Goal: Task Accomplishment & Management: Complete application form

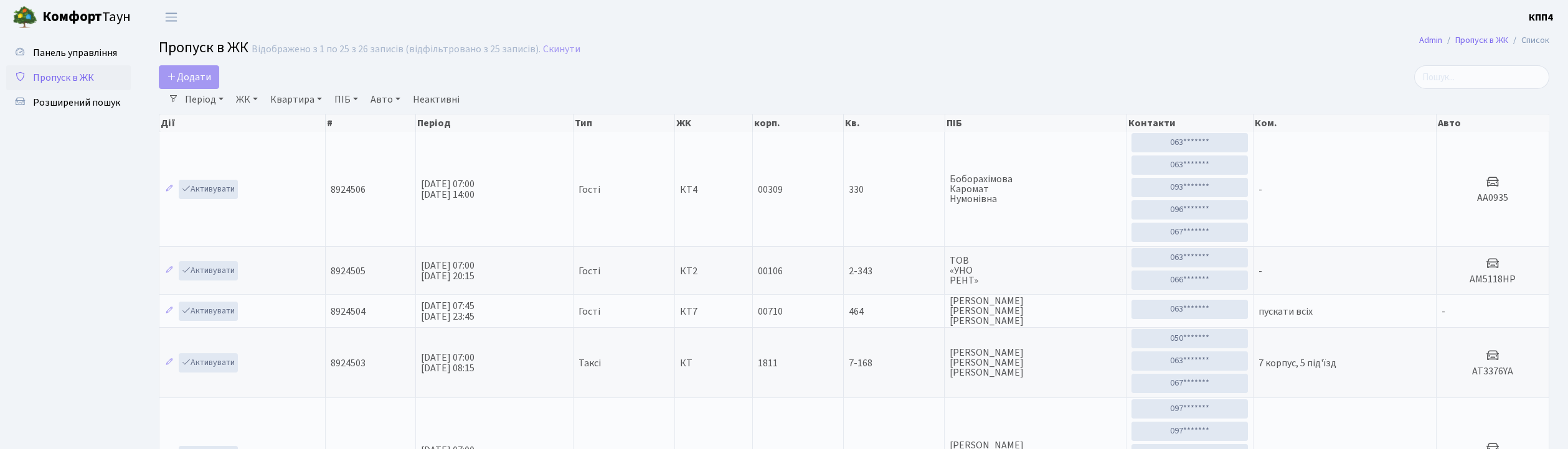
select select "25"
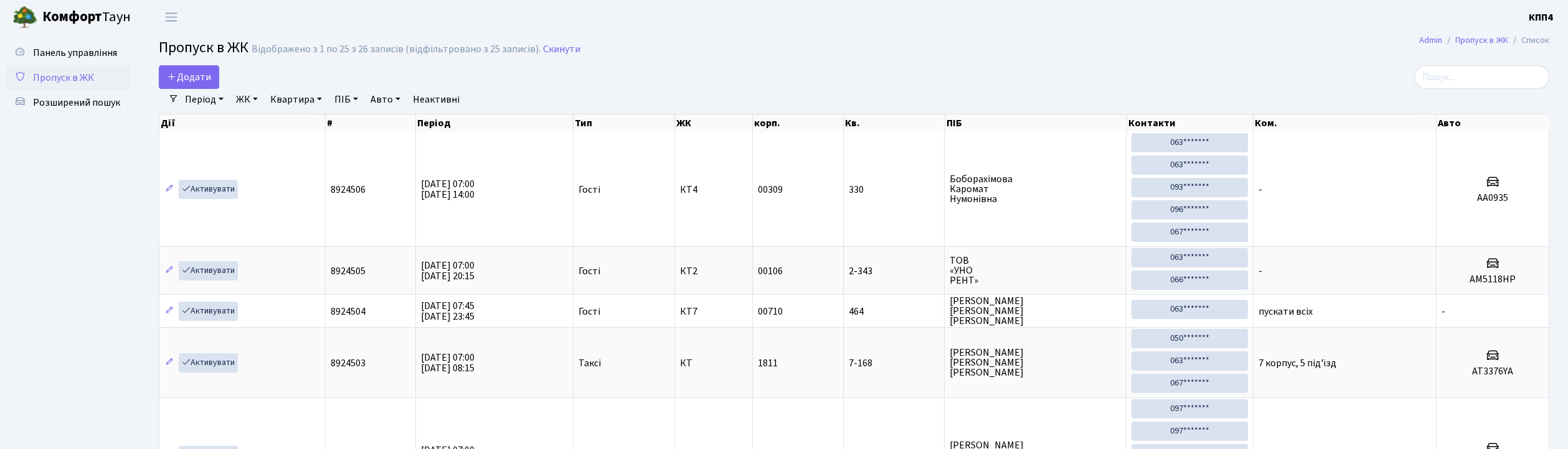
select select "25"
click at [214, 78] on link "Додати" at bounding box center [188, 78] width 61 height 24
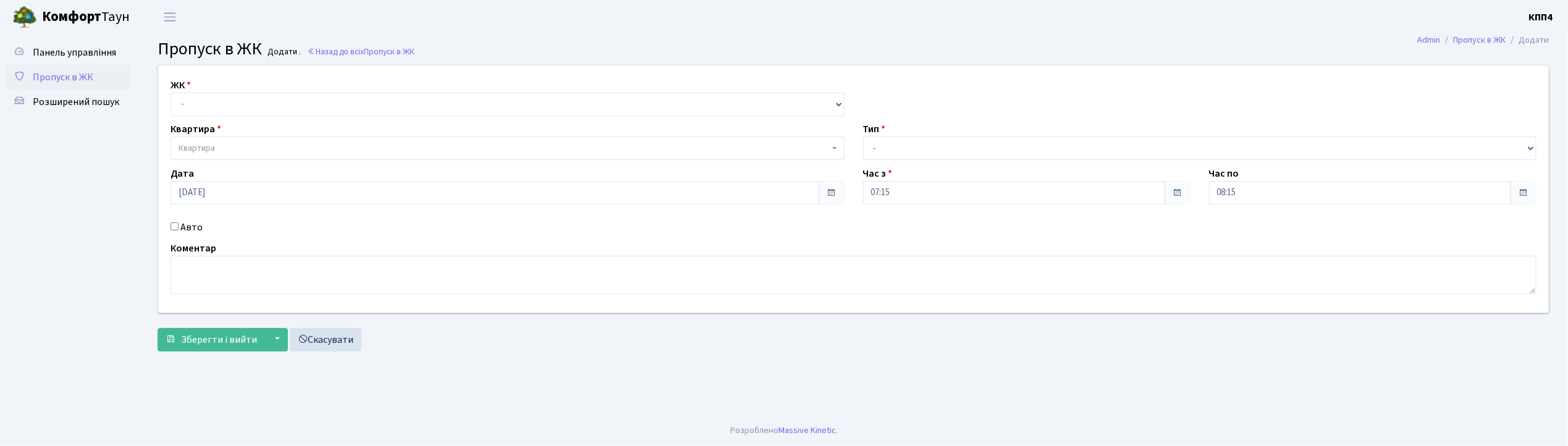
click at [173, 223] on input "Авто" at bounding box center [174, 226] width 8 height 8
checkbox input "true"
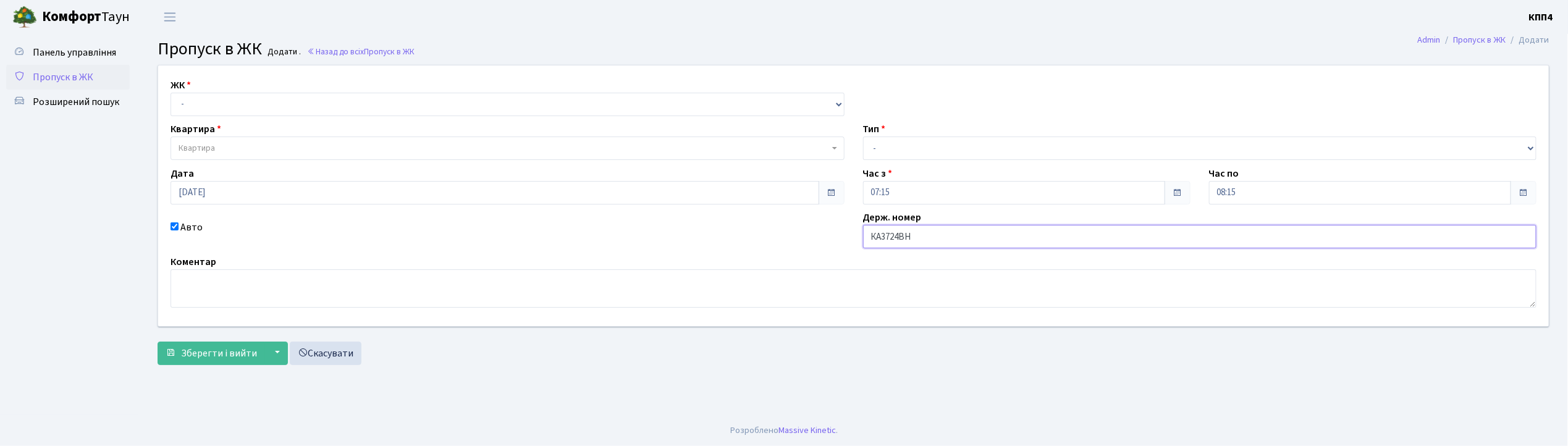
type input "КА3724ВН"
click at [207, 97] on select "- КТ, вул. Регенераторна, 4 КТ2, просп. Соборності, 17 КТ3, вул. Березнева, 16 …" at bounding box center [507, 105] width 674 height 24
select select "271"
click at [171, 93] on select "- КТ, вул. Регенераторна, 4 КТ2, просп. Соборності, 17 КТ3, вул. Березнева, 16 …" at bounding box center [507, 105] width 674 height 24
select select
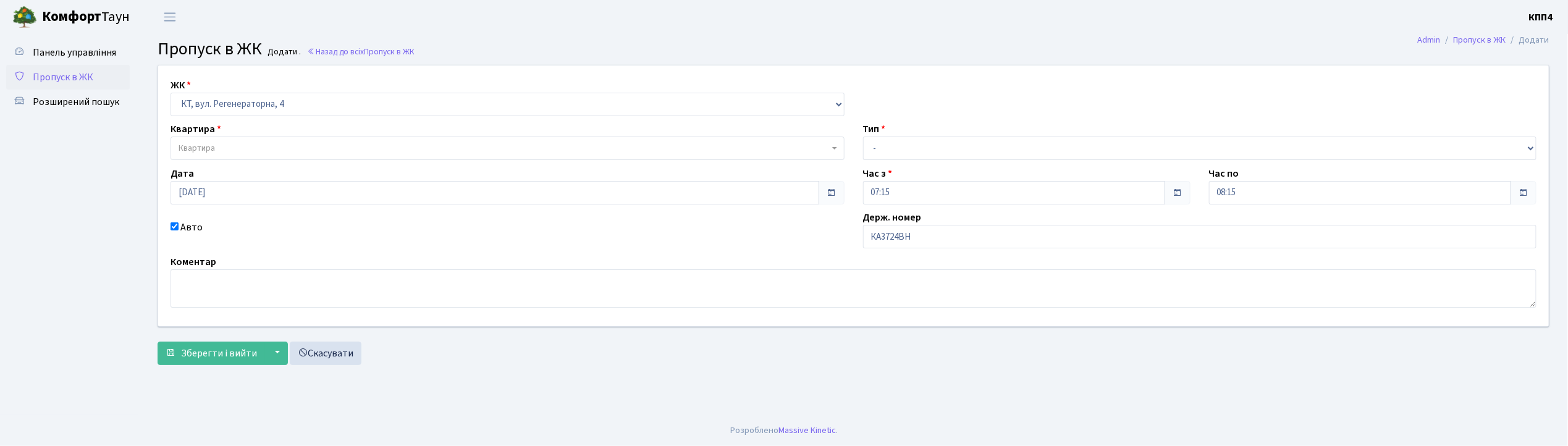
click at [203, 142] on span "Квартира" at bounding box center [196, 148] width 36 height 13
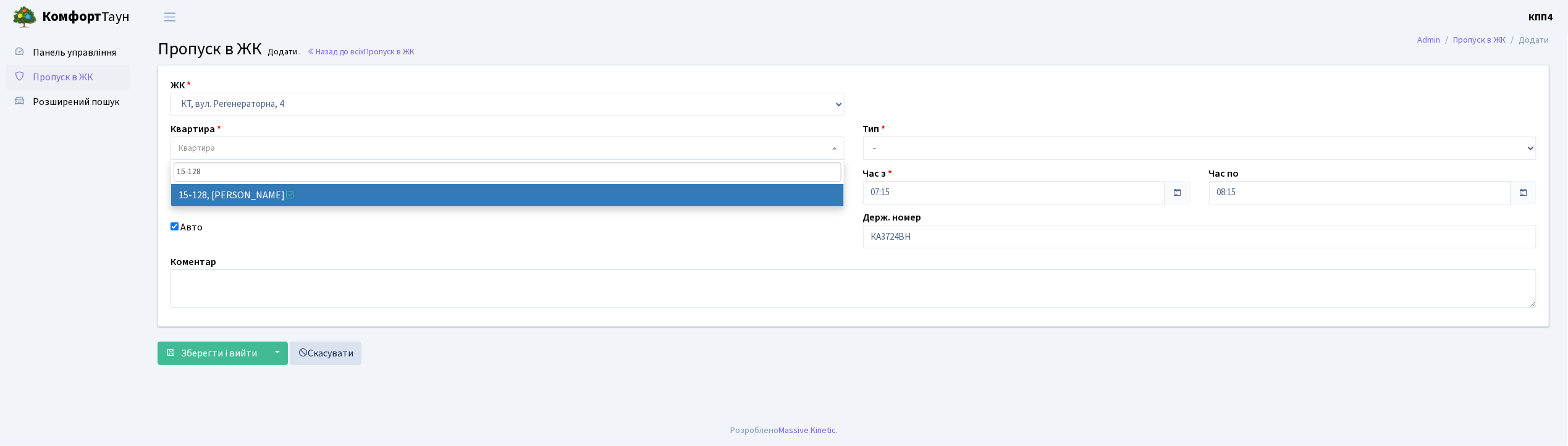
type input "15-128"
select select "8903"
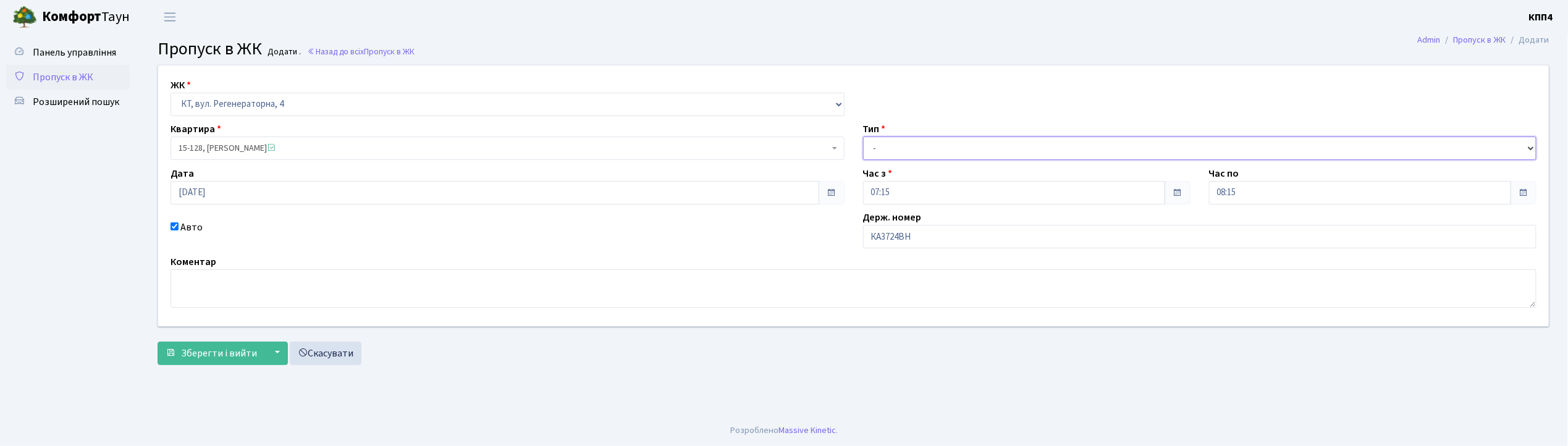
click at [883, 146] on select "- Доставка Таксі Гості Сервіс" at bounding box center [1200, 148] width 674 height 24
select select "2"
click at [863, 136] on select "- Доставка Таксі Гості Сервіс" at bounding box center [1200, 148] width 674 height 24
click at [212, 357] on span "Зберегти і вийти" at bounding box center [219, 354] width 76 height 14
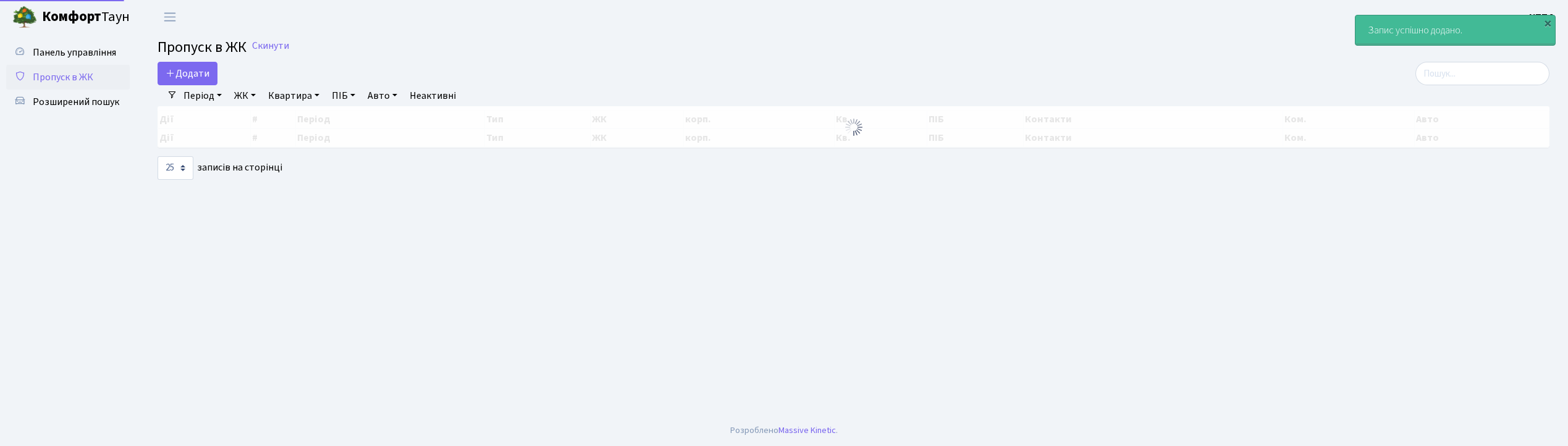
select select "25"
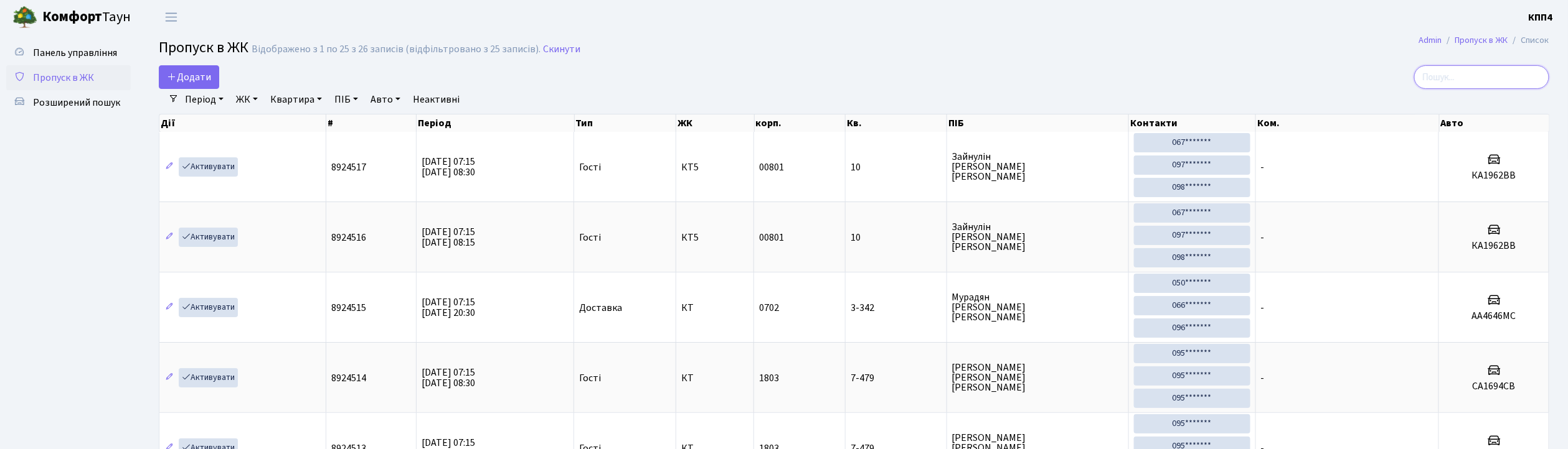
click at [1457, 73] on input "search" at bounding box center [1481, 78] width 135 height 24
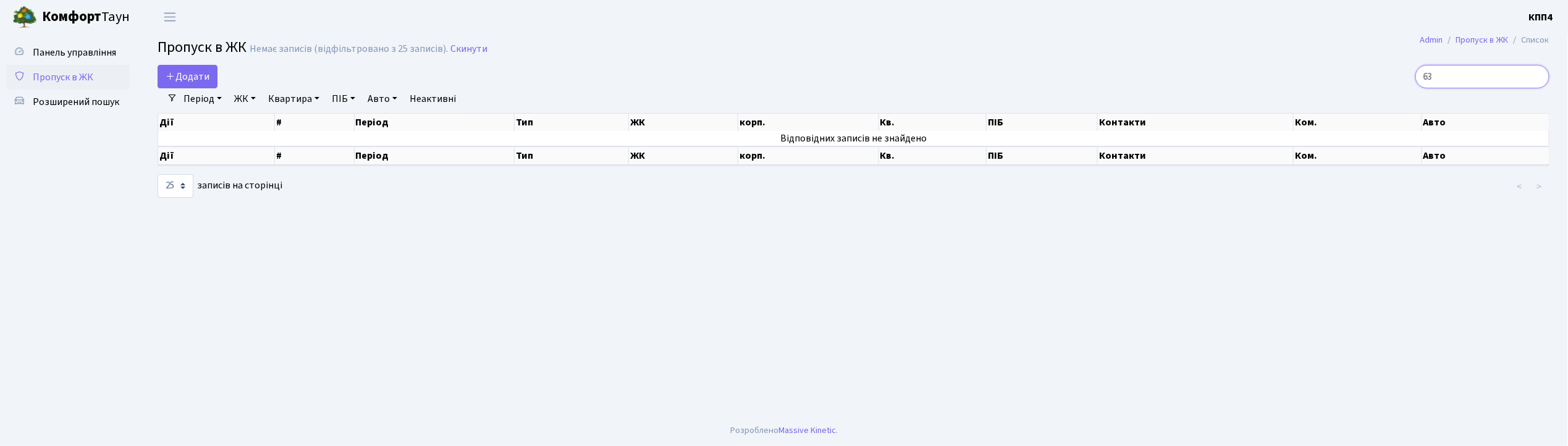
type input "6"
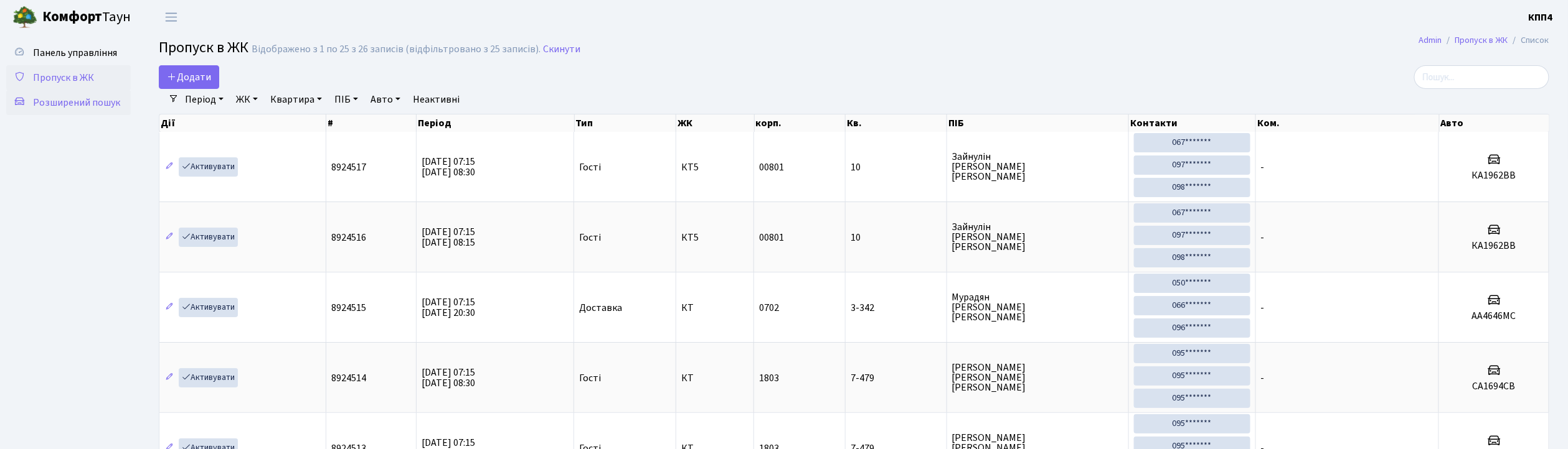
click at [55, 100] on span "Розширений пошук" at bounding box center [77, 103] width 87 height 14
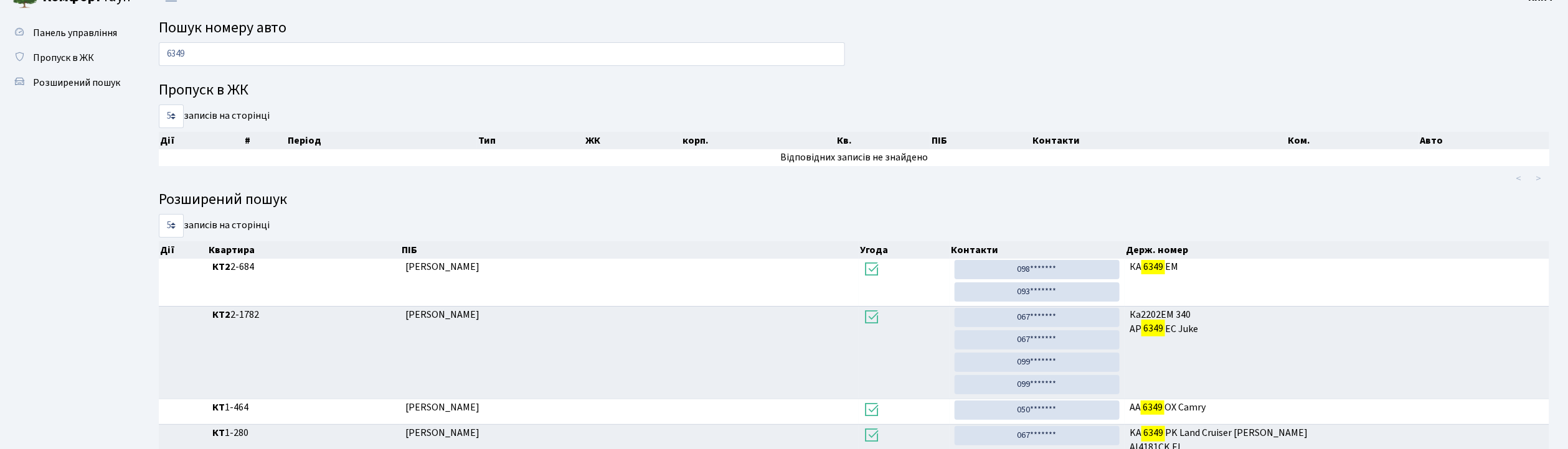
scroll to position [10, 0]
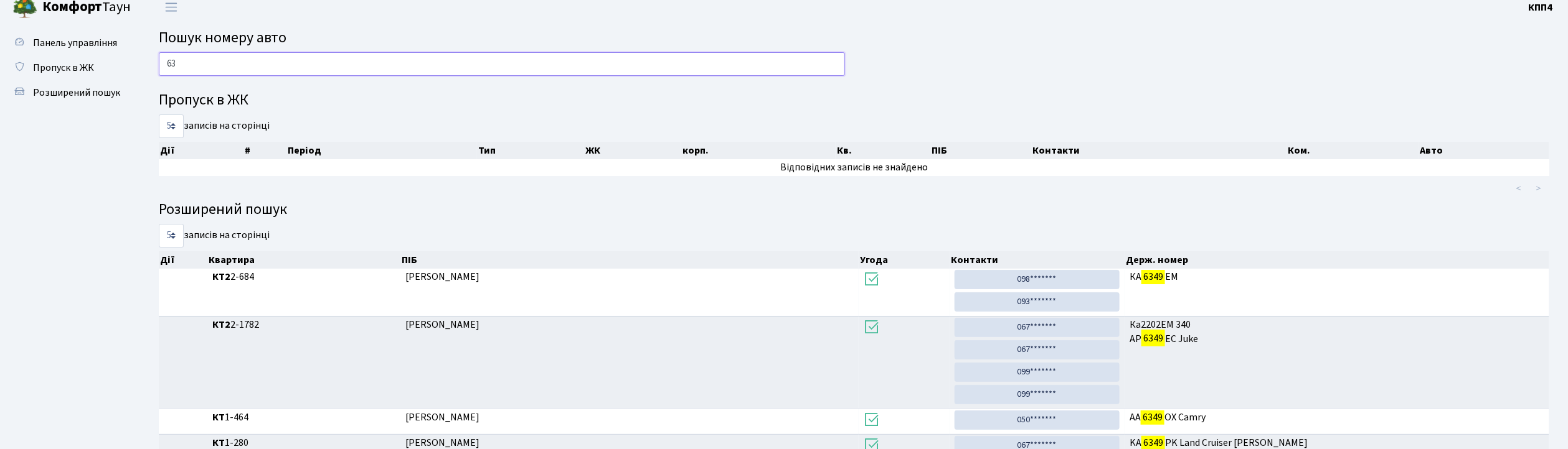
type input "6"
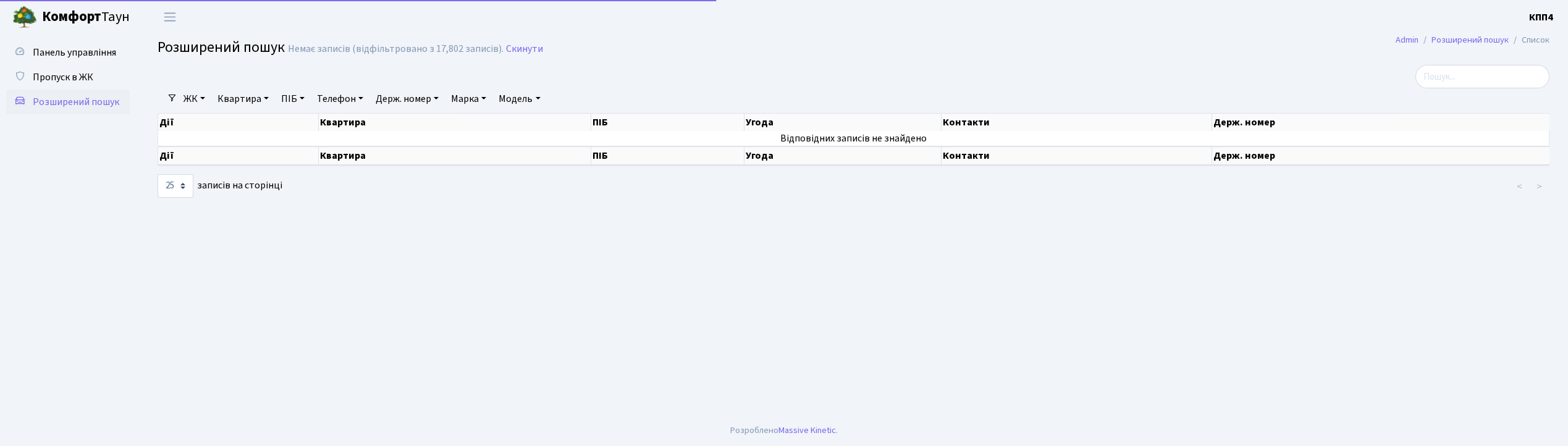
select select "25"
